Goal: Find specific page/section

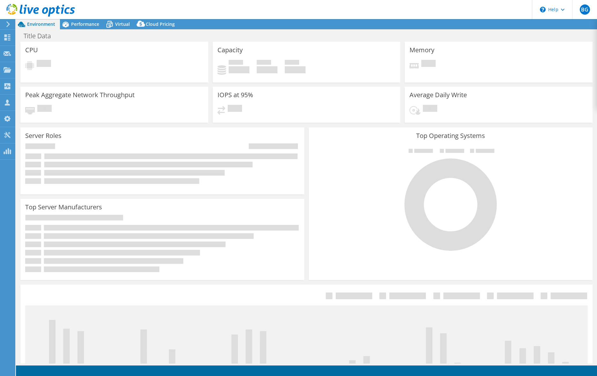
select select "USD"
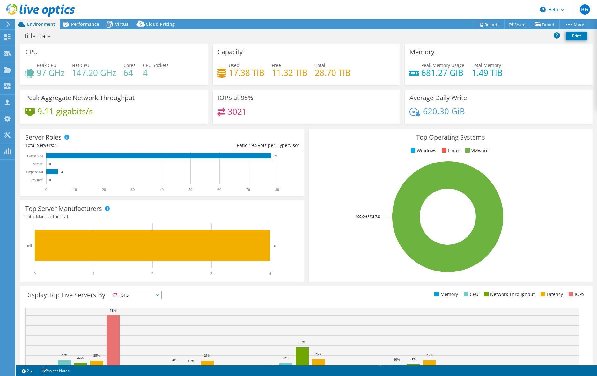
click at [214, 11] on header "BG Partner Team Member [PERSON_NAME] [EMAIL_ADDRESS][DOMAIN_NAME] [PERSON_NAME]…" at bounding box center [298, 9] width 597 height 19
click at [122, 26] on span "Virtual" at bounding box center [122, 24] width 15 height 6
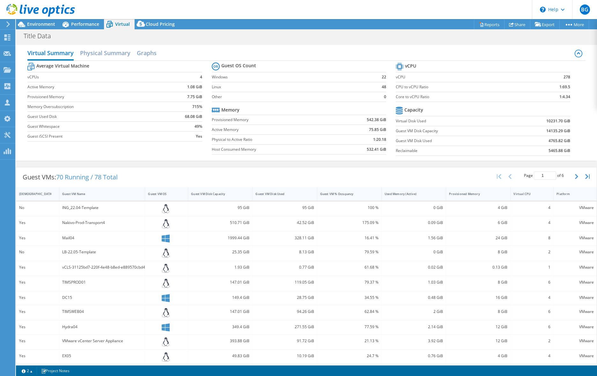
click at [38, 21] on div at bounding box center [37, 10] width 75 height 21
click at [39, 24] on span "Environment" at bounding box center [41, 24] width 28 height 6
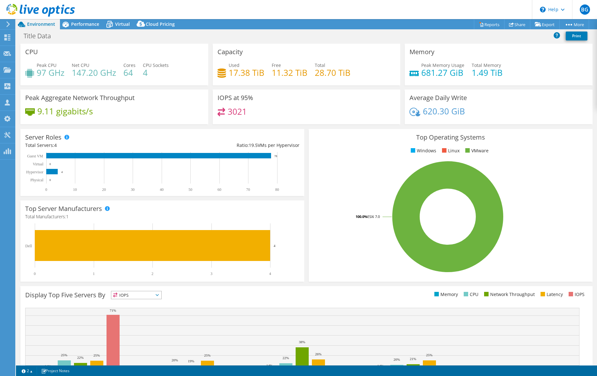
drag, startPoint x: 261, startPoint y: 13, endPoint x: 249, endPoint y: 16, distance: 12.7
click at [261, 13] on header "BG Partner Team Member [PERSON_NAME] [EMAIL_ADDRESS][DOMAIN_NAME] [PERSON_NAME]…" at bounding box center [298, 9] width 597 height 19
drag, startPoint x: 140, startPoint y: 8, endPoint x: 136, endPoint y: 5, distance: 5.3
click at [141, 8] on header "BG Partner Team Member [PERSON_NAME] [EMAIL_ADDRESS][DOMAIN_NAME] [PERSON_NAME]…" at bounding box center [298, 9] width 597 height 19
